Goal: Information Seeking & Learning: Learn about a topic

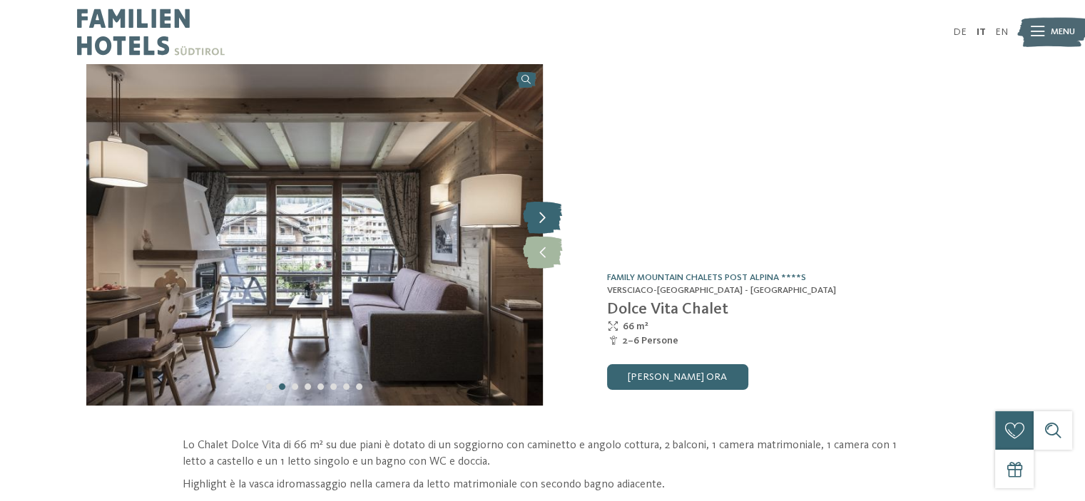
click at [543, 205] on icon at bounding box center [542, 217] width 39 height 32
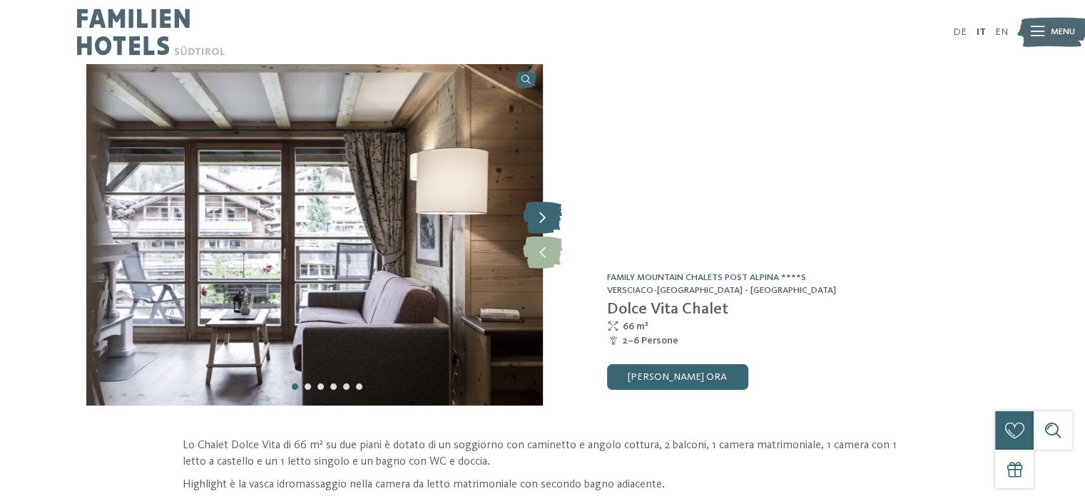
click at [543, 205] on icon at bounding box center [542, 217] width 39 height 32
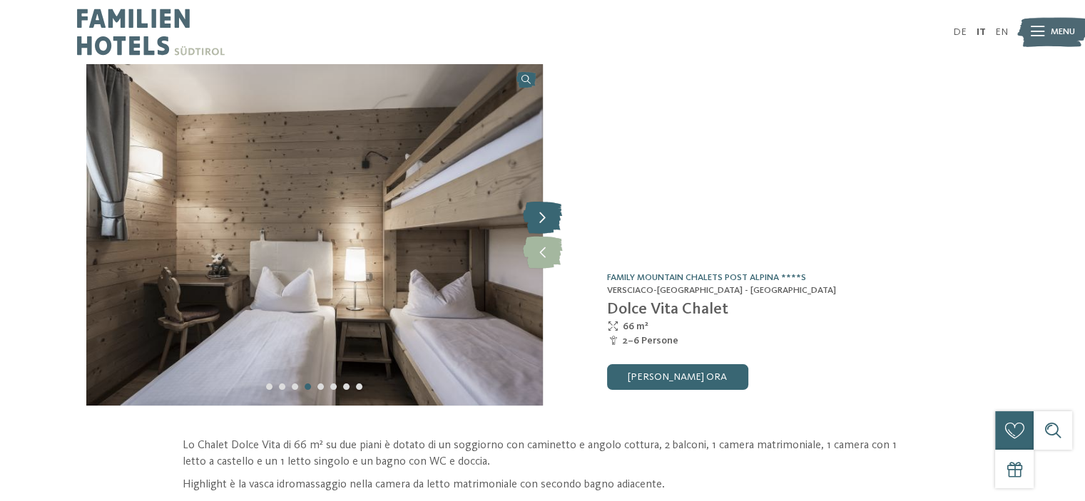
click at [545, 208] on icon at bounding box center [542, 217] width 39 height 32
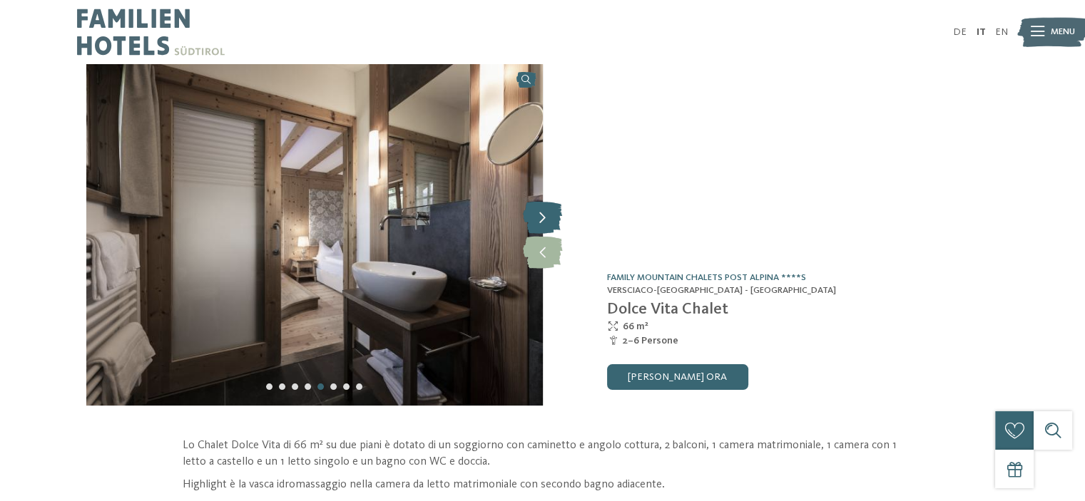
click at [545, 208] on icon at bounding box center [542, 217] width 39 height 32
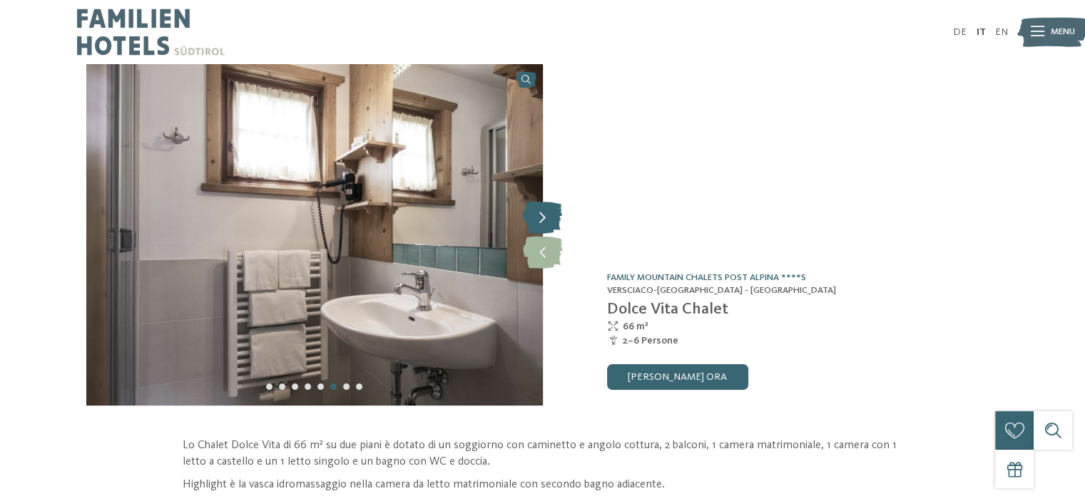
click at [539, 210] on icon at bounding box center [542, 217] width 39 height 32
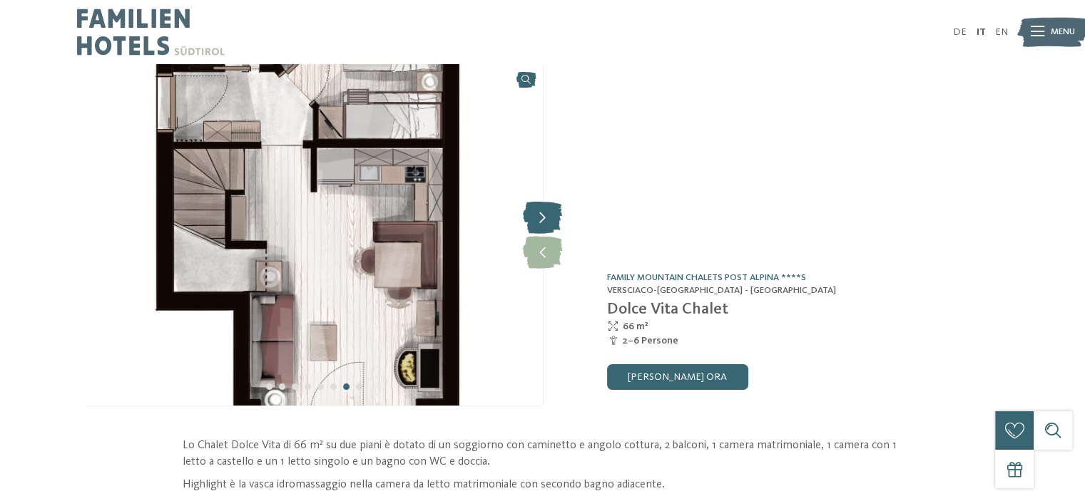
click at [538, 210] on icon at bounding box center [542, 217] width 39 height 32
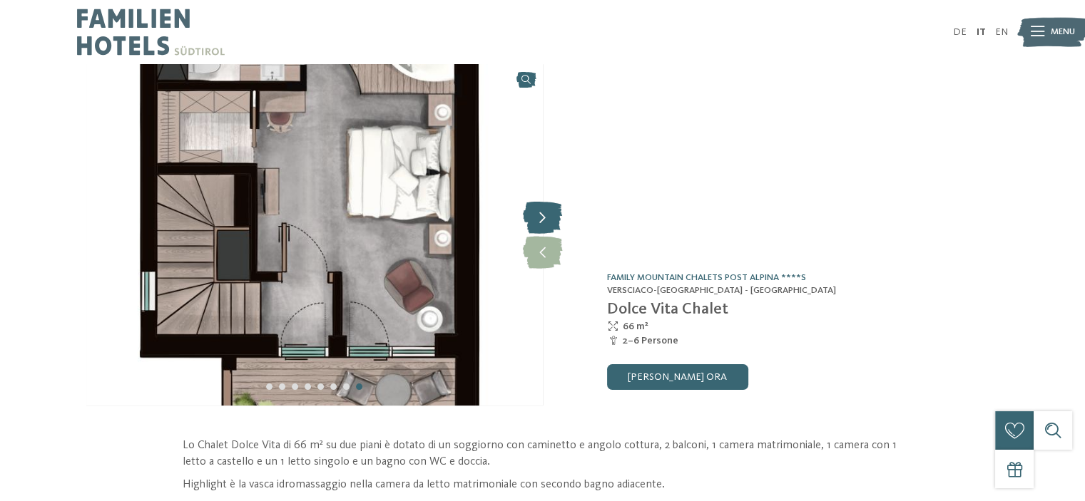
click at [534, 213] on icon at bounding box center [542, 217] width 39 height 32
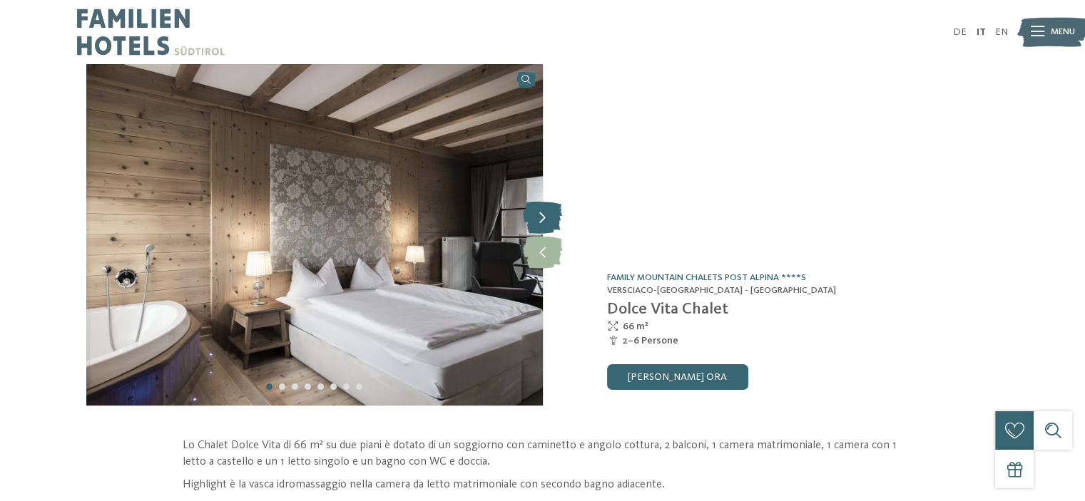
drag, startPoint x: 534, startPoint y: 213, endPoint x: 527, endPoint y: 211, distance: 7.4
click at [527, 211] on icon at bounding box center [542, 217] width 39 height 32
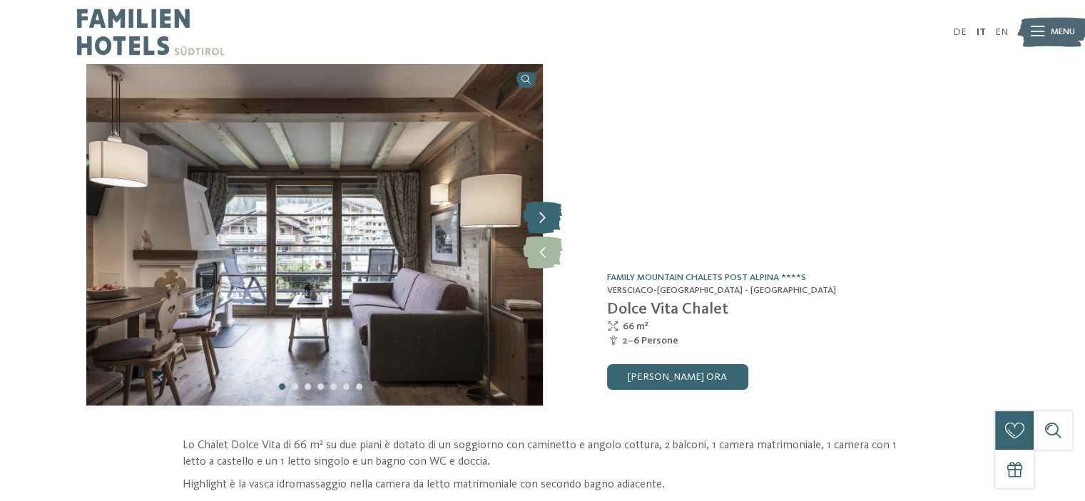
click at [551, 209] on icon at bounding box center [542, 217] width 39 height 32
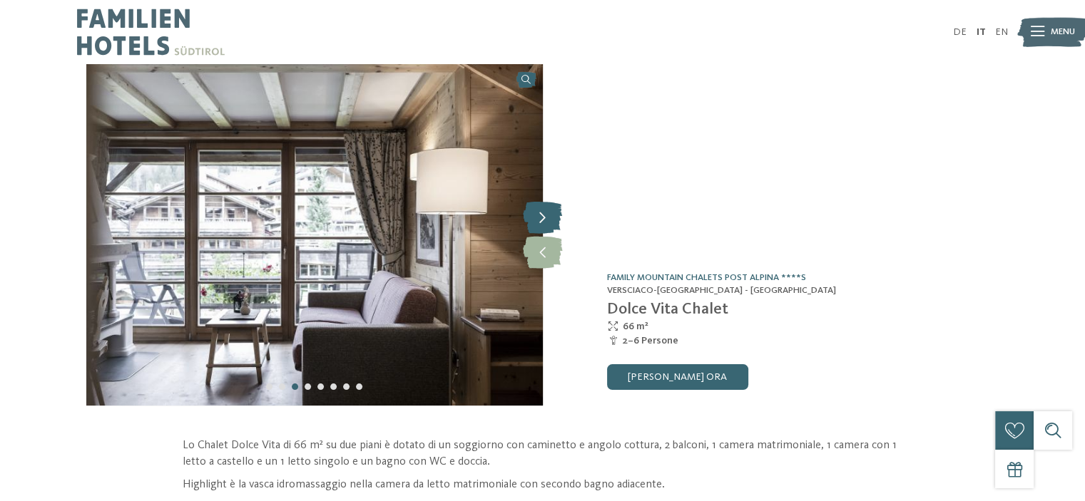
click at [551, 209] on icon at bounding box center [542, 217] width 39 height 32
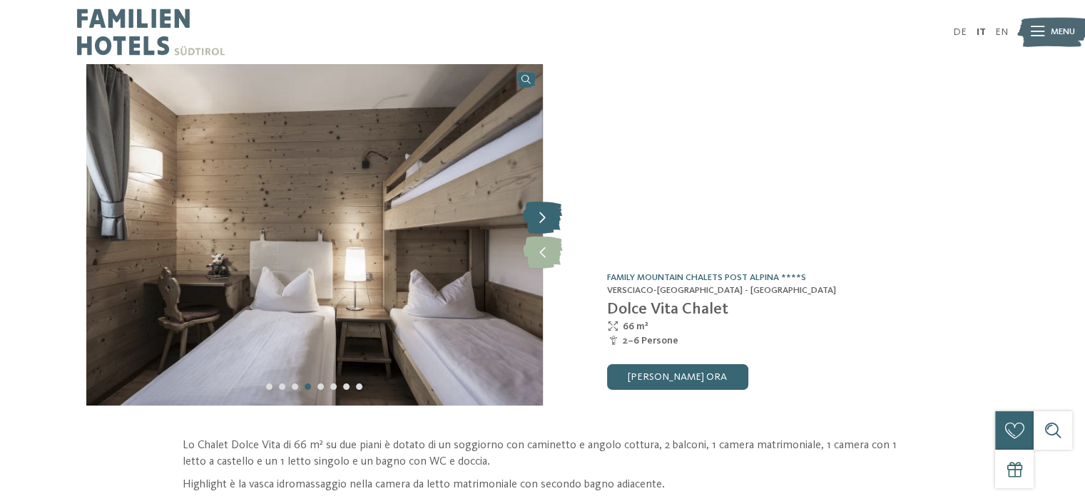
click at [551, 209] on icon at bounding box center [542, 217] width 39 height 32
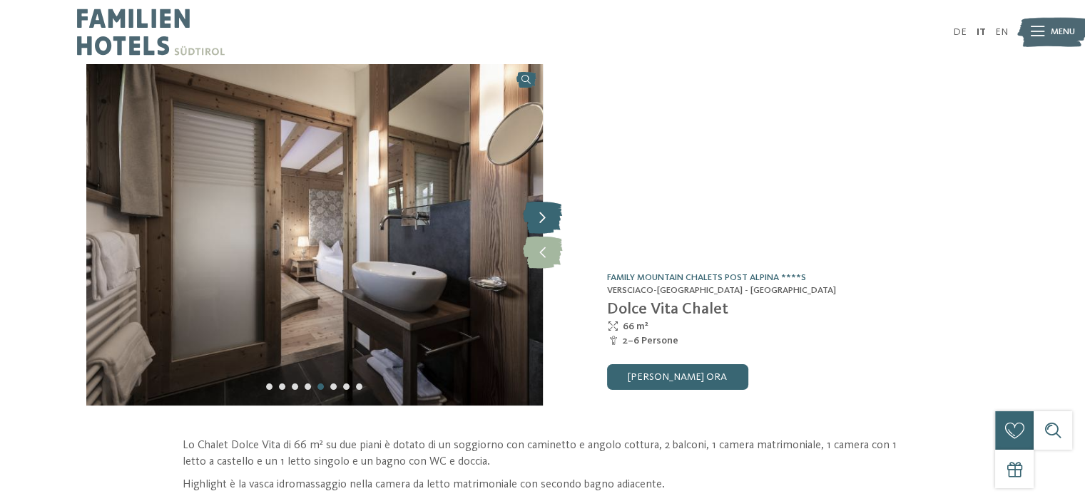
click at [551, 209] on icon at bounding box center [542, 217] width 39 height 32
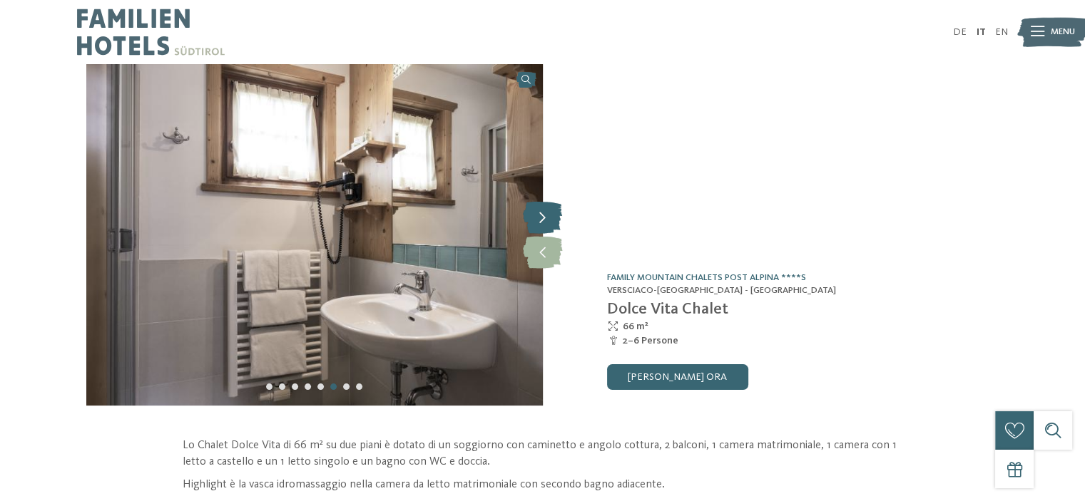
click at [551, 209] on icon at bounding box center [542, 217] width 39 height 32
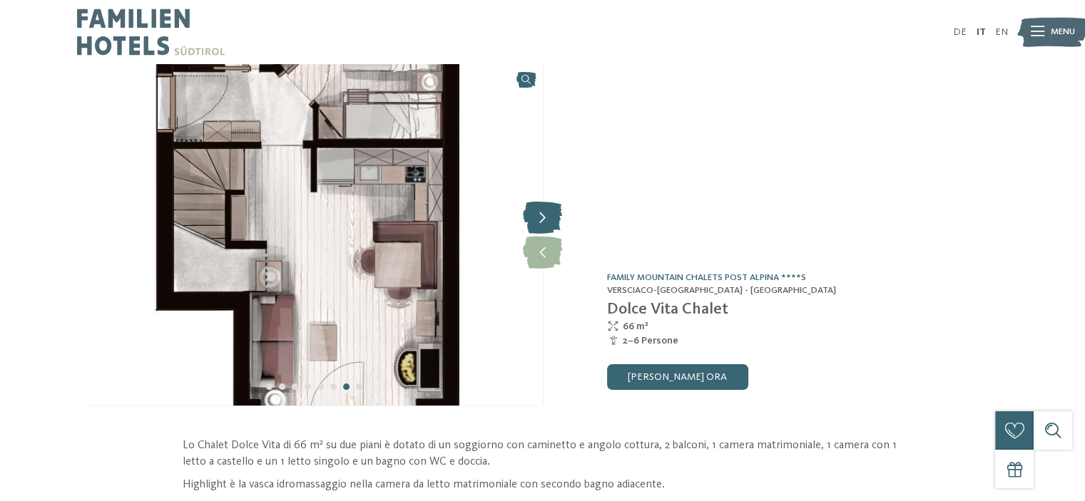
click at [551, 209] on icon at bounding box center [542, 217] width 39 height 32
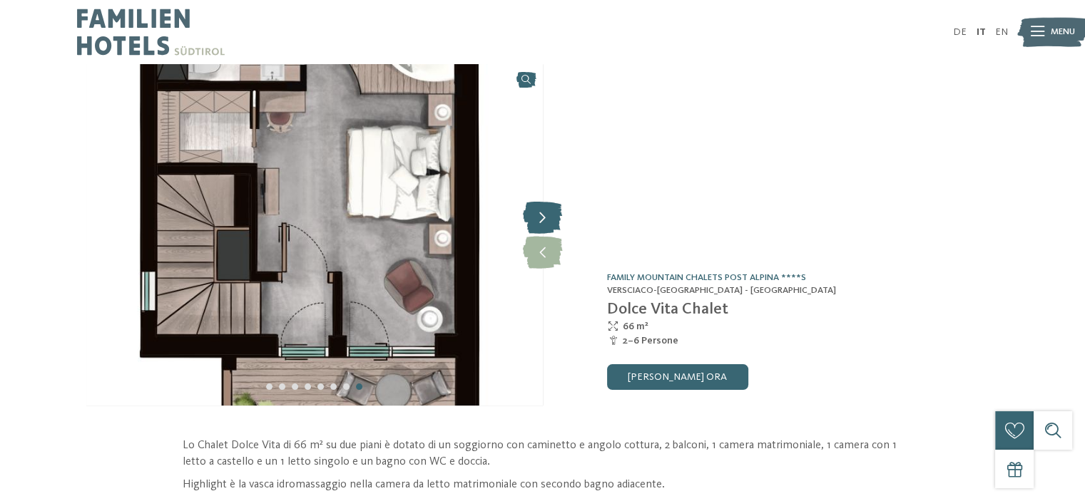
click at [551, 209] on icon at bounding box center [542, 217] width 39 height 32
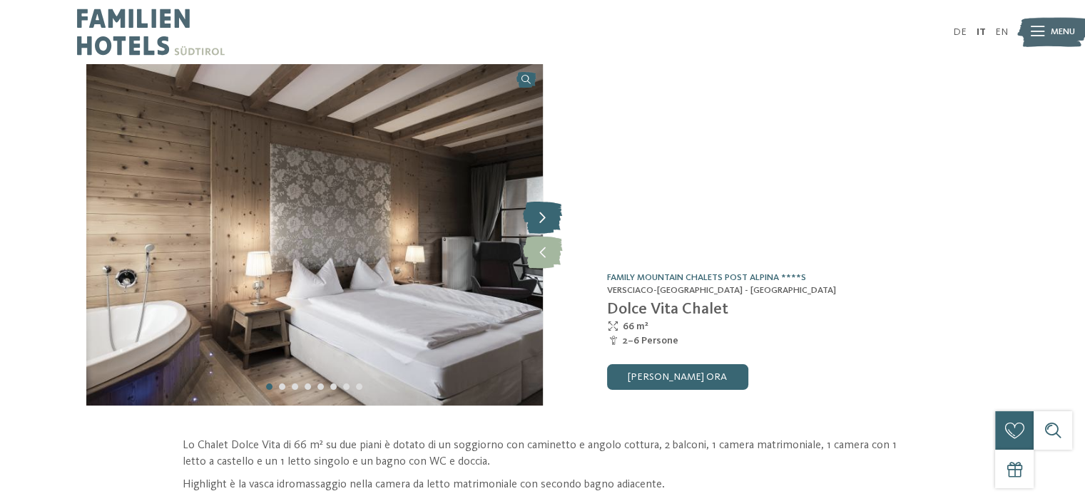
click at [551, 209] on icon at bounding box center [542, 217] width 39 height 32
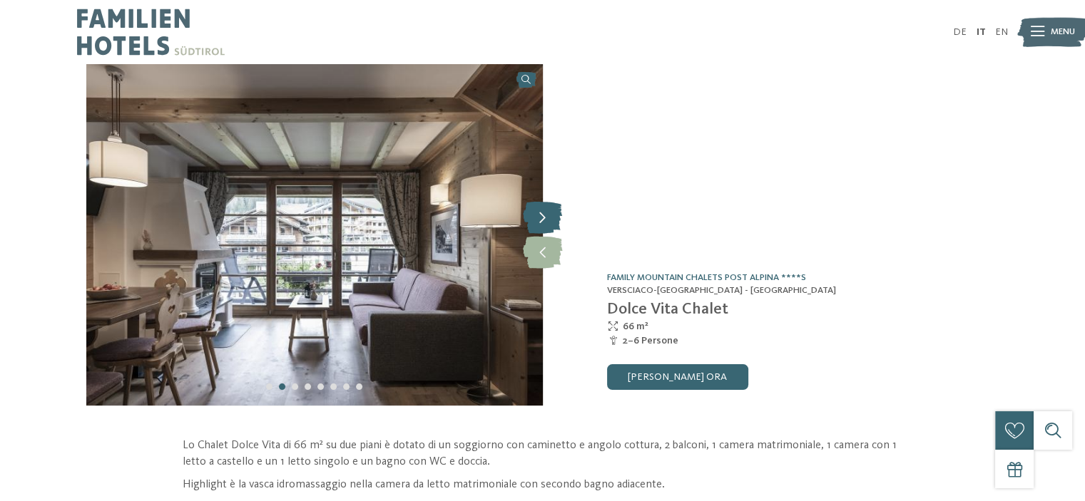
click at [551, 209] on icon at bounding box center [542, 217] width 39 height 32
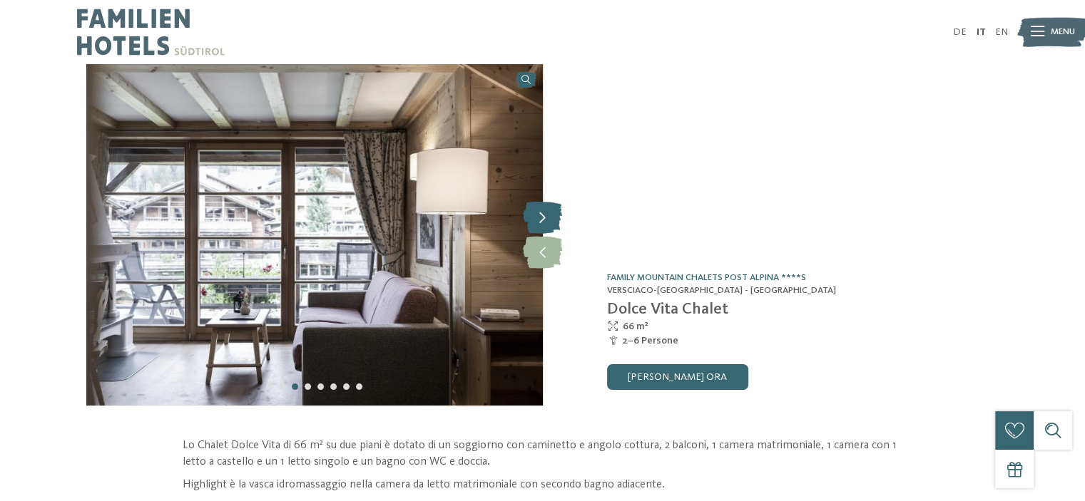
click at [551, 209] on icon at bounding box center [542, 217] width 39 height 32
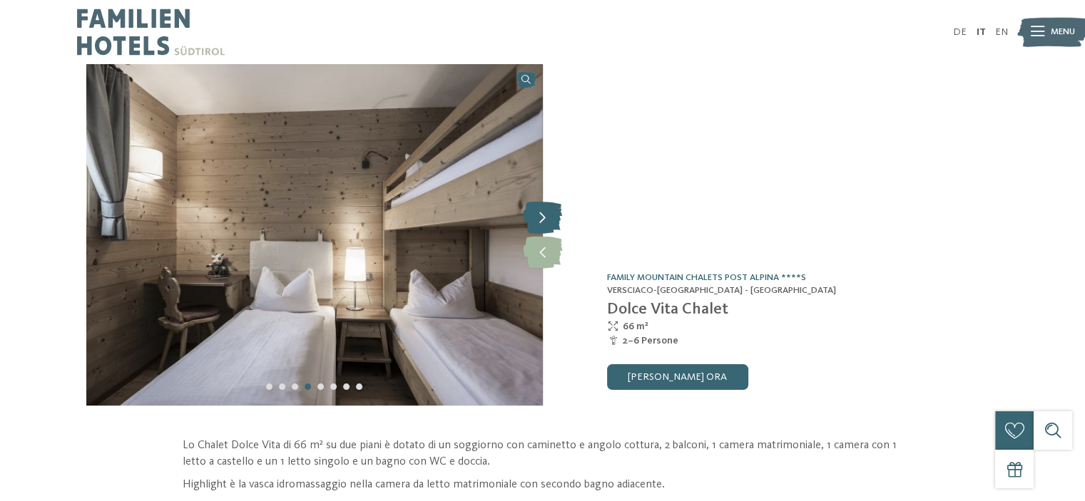
click at [551, 209] on icon at bounding box center [542, 217] width 39 height 32
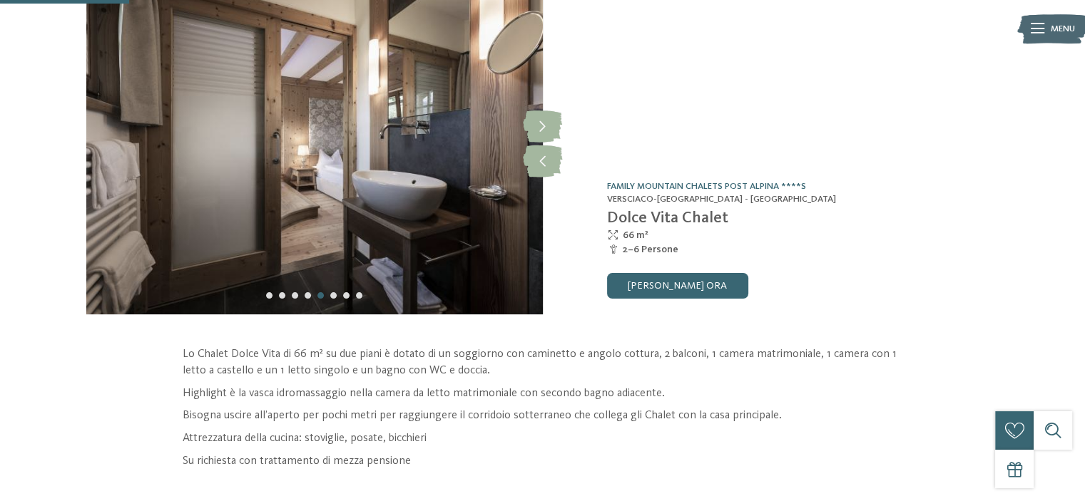
scroll to position [98, 0]
